Goal: Navigation & Orientation: Understand site structure

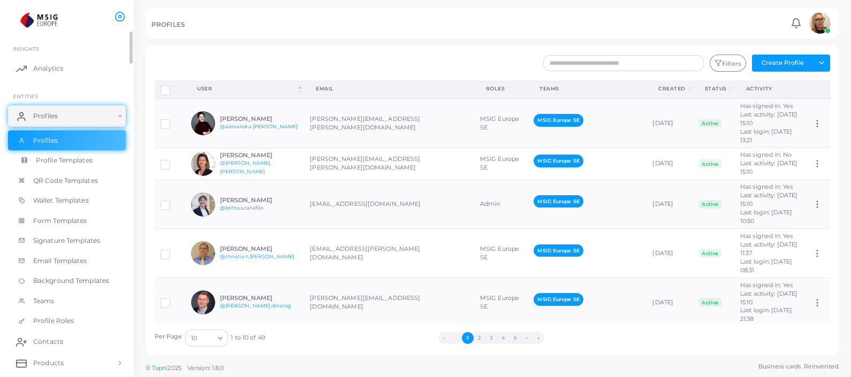
click at [64, 158] on span "Profile Templates" at bounding box center [64, 161] width 57 height 10
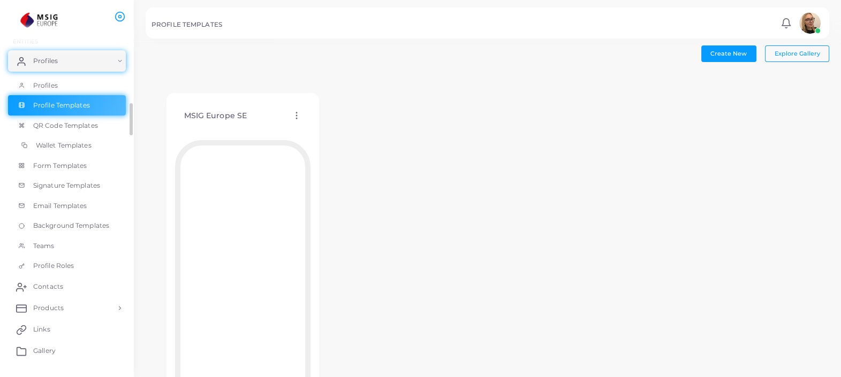
scroll to position [60, 0]
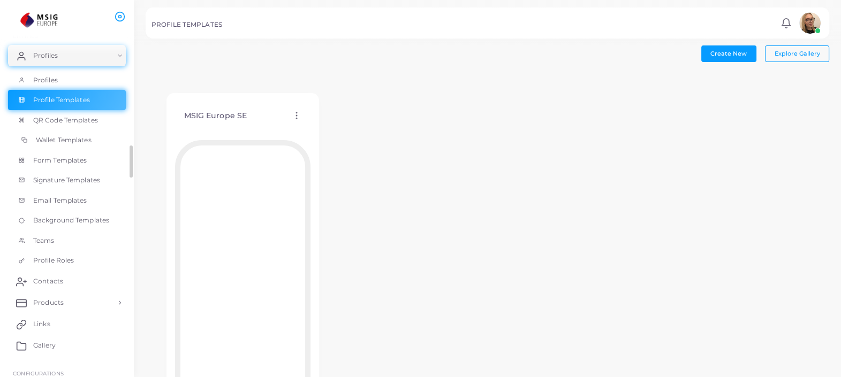
click at [74, 141] on span "Wallet Templates" at bounding box center [64, 140] width 56 height 10
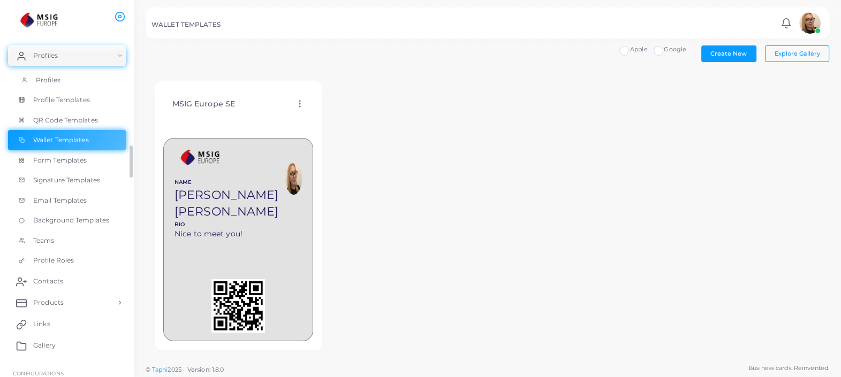
click at [73, 78] on link "Profiles" at bounding box center [67, 80] width 118 height 20
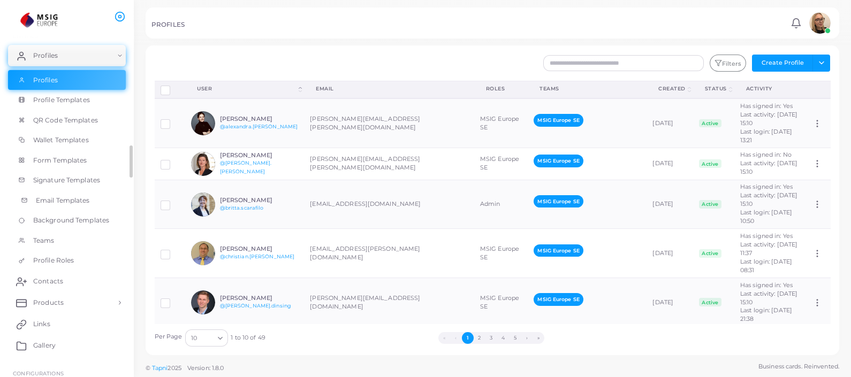
click at [59, 201] on span "Email Templates" at bounding box center [63, 201] width 54 height 10
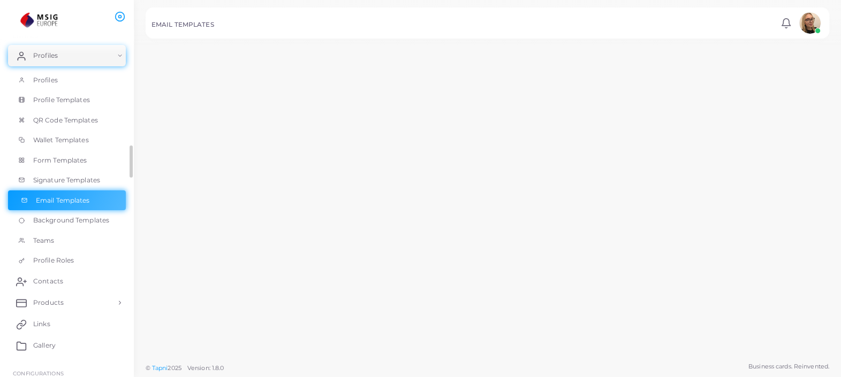
click at [59, 201] on span "Email Templates" at bounding box center [63, 201] width 54 height 10
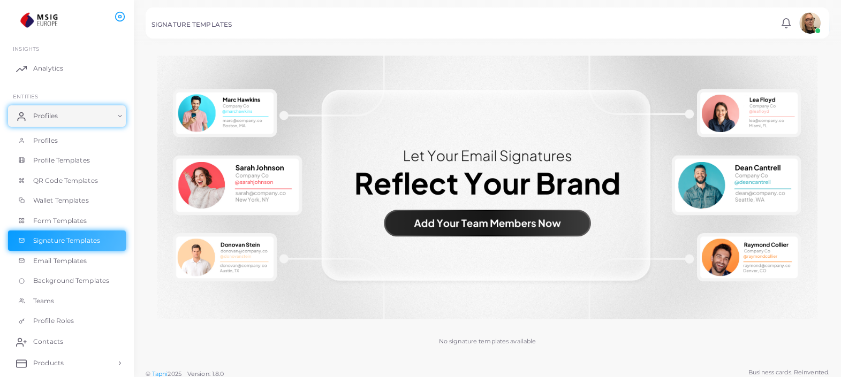
scroll to position [35, 0]
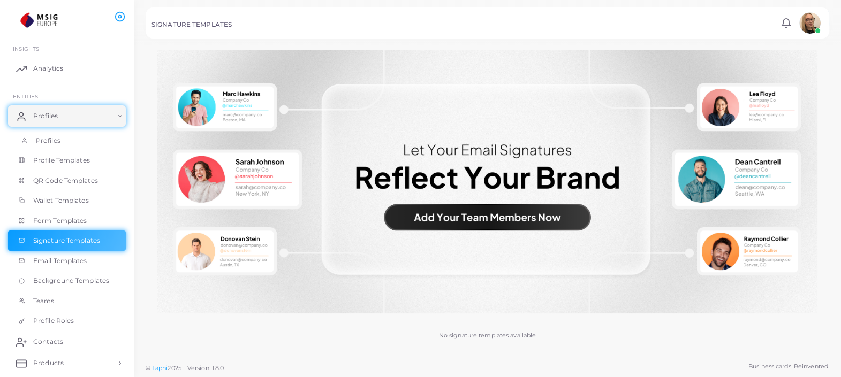
click at [64, 138] on link "Profiles" at bounding box center [67, 141] width 118 height 20
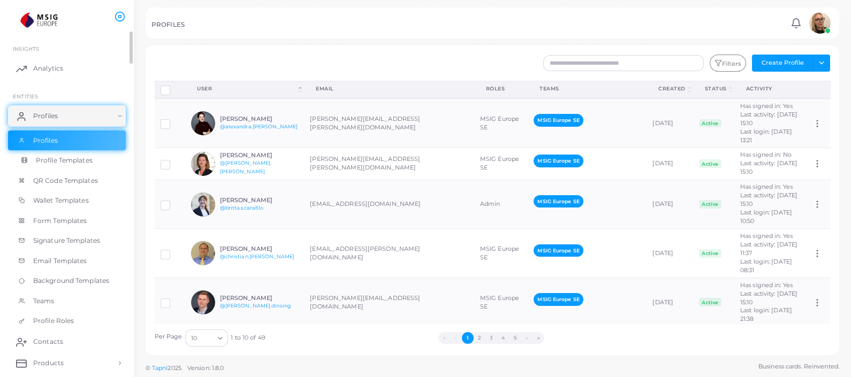
click at [65, 164] on span "Profile Templates" at bounding box center [64, 161] width 57 height 10
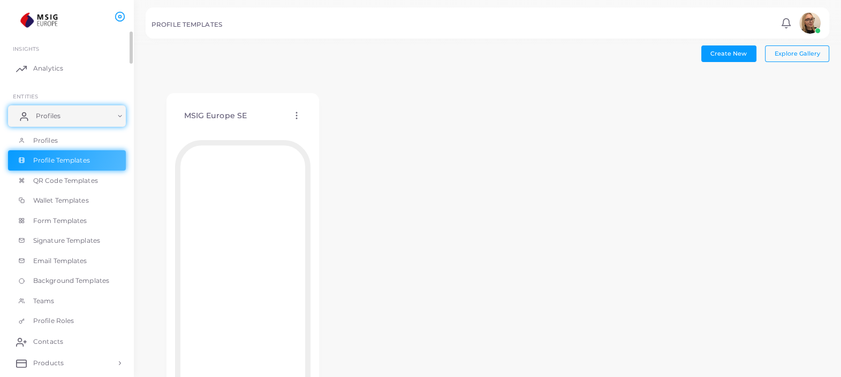
click at [42, 112] on span "Profiles" at bounding box center [48, 116] width 25 height 10
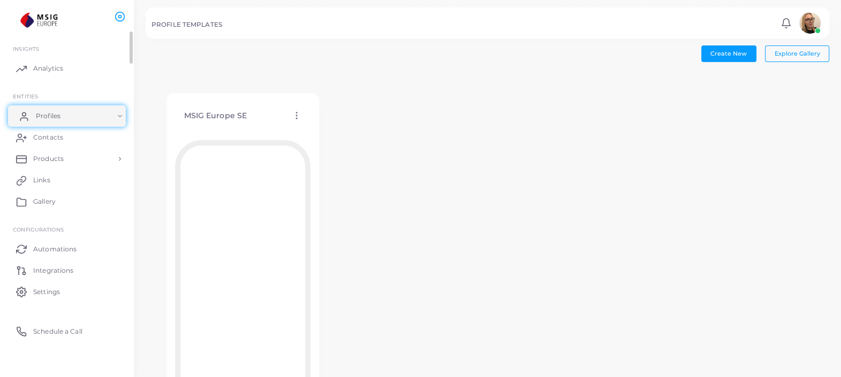
click at [54, 119] on span "Profiles" at bounding box center [48, 116] width 25 height 10
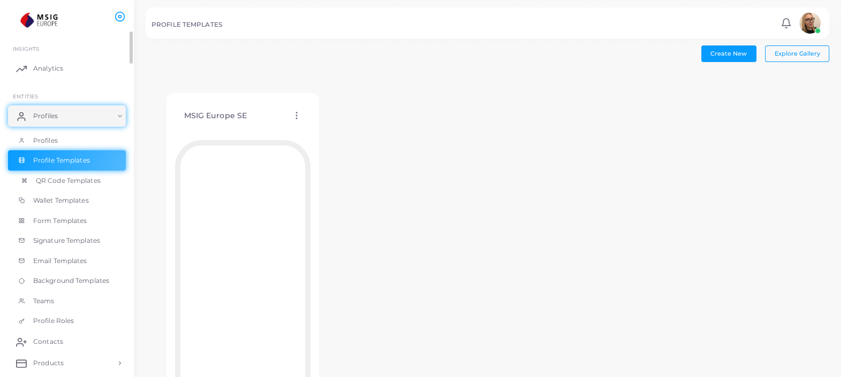
click at [64, 185] on span "QR Code Templates" at bounding box center [68, 181] width 65 height 10
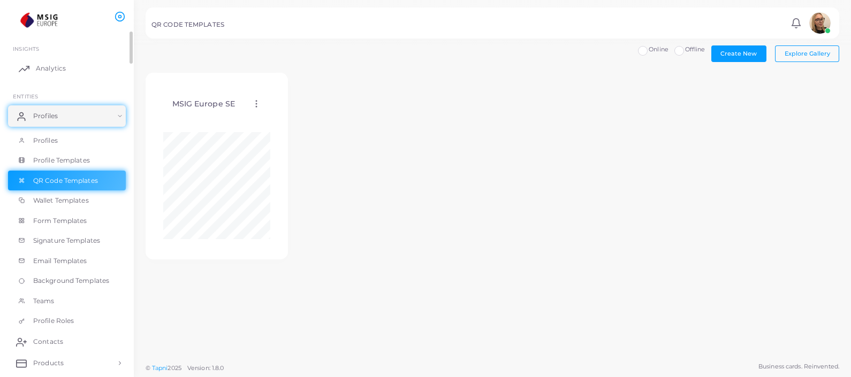
click at [51, 68] on span "Analytics" at bounding box center [51, 69] width 30 height 10
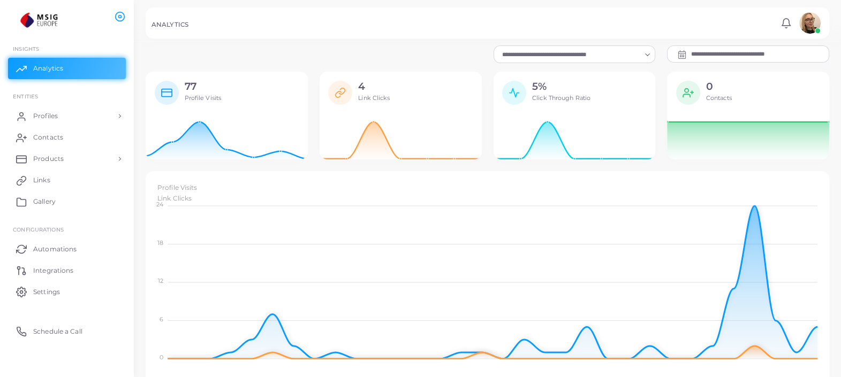
scroll to position [202, 673]
